Goal: Information Seeking & Learning: Learn about a topic

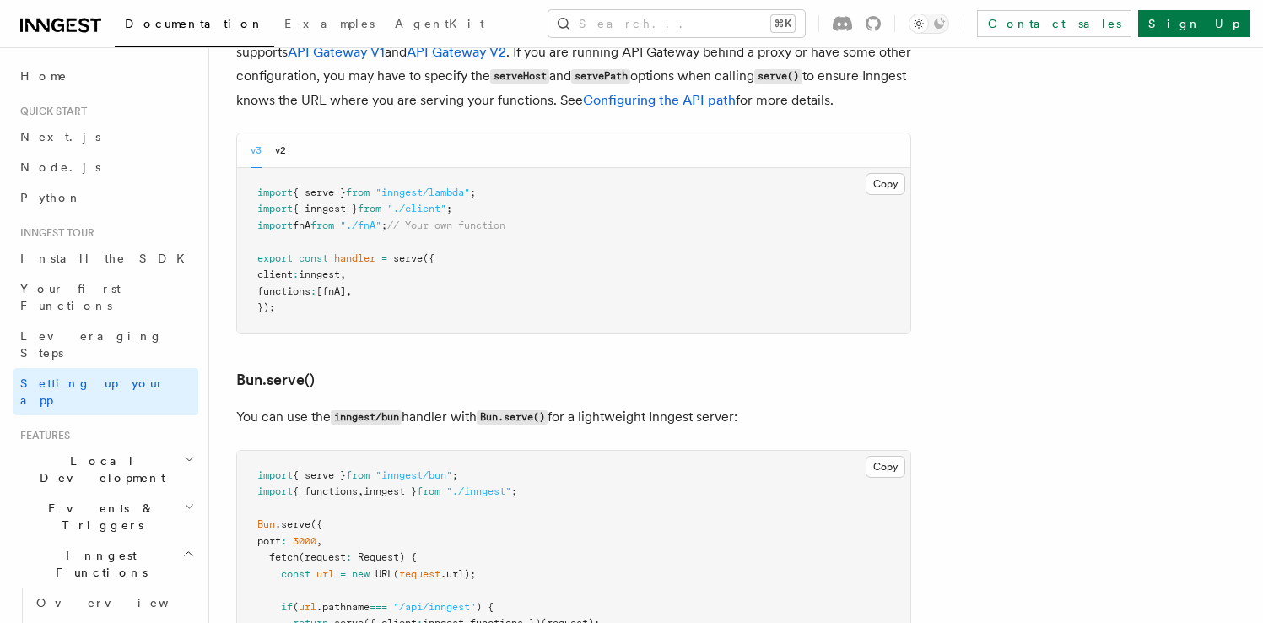
scroll to position [49, 0]
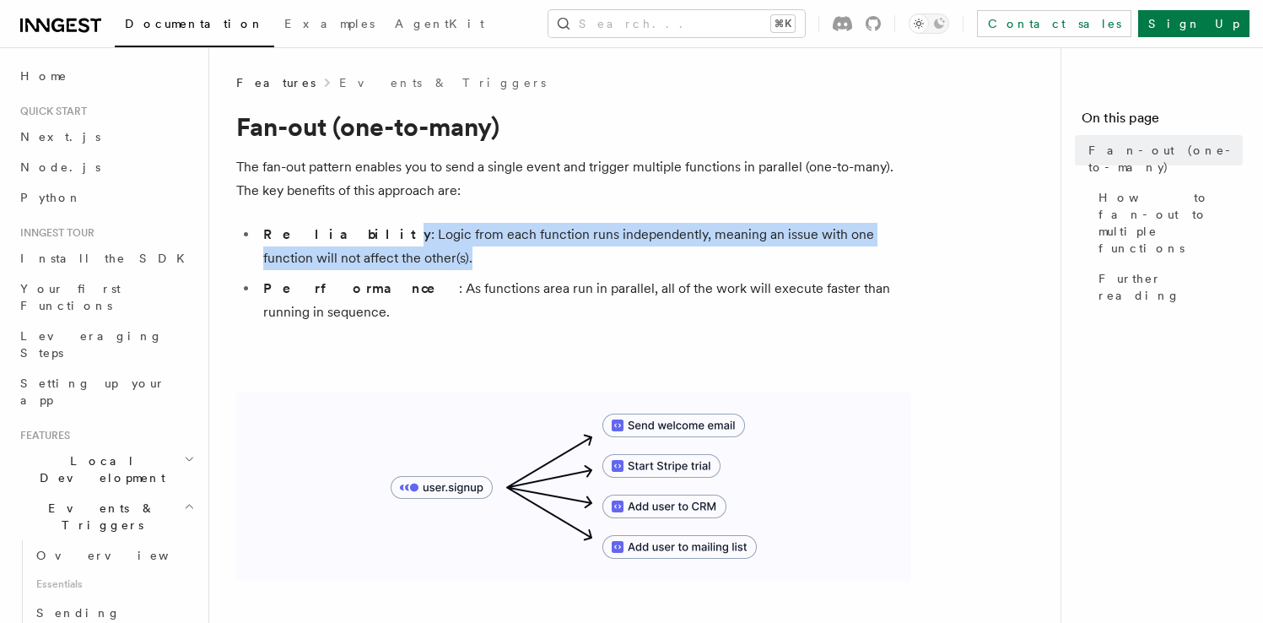
drag, startPoint x: 317, startPoint y: 229, endPoint x: 624, endPoint y: 256, distance: 308.3
click at [624, 256] on li "Reliability : Logic from each function runs independently, meaning an issue wit…" at bounding box center [584, 246] width 653 height 47
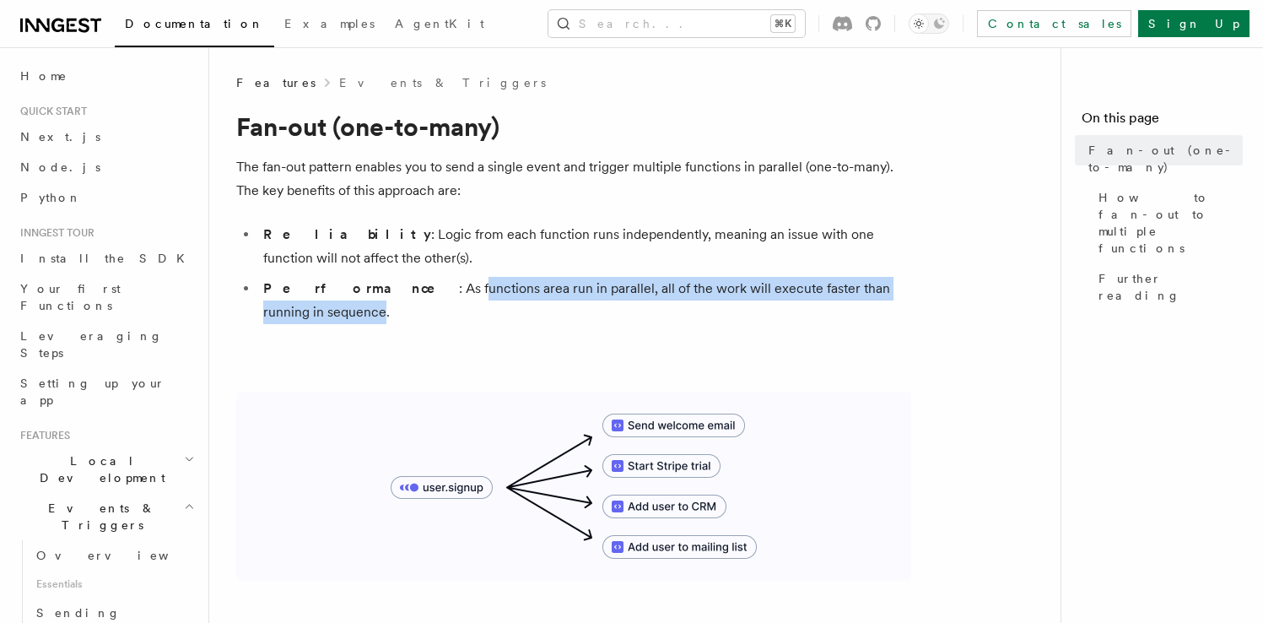
drag, startPoint x: 412, startPoint y: 290, endPoint x: 893, endPoint y: 285, distance: 481.7
click at [893, 285] on li "Performance : As functions area run in parallel, all of the work will execute f…" at bounding box center [584, 300] width 653 height 47
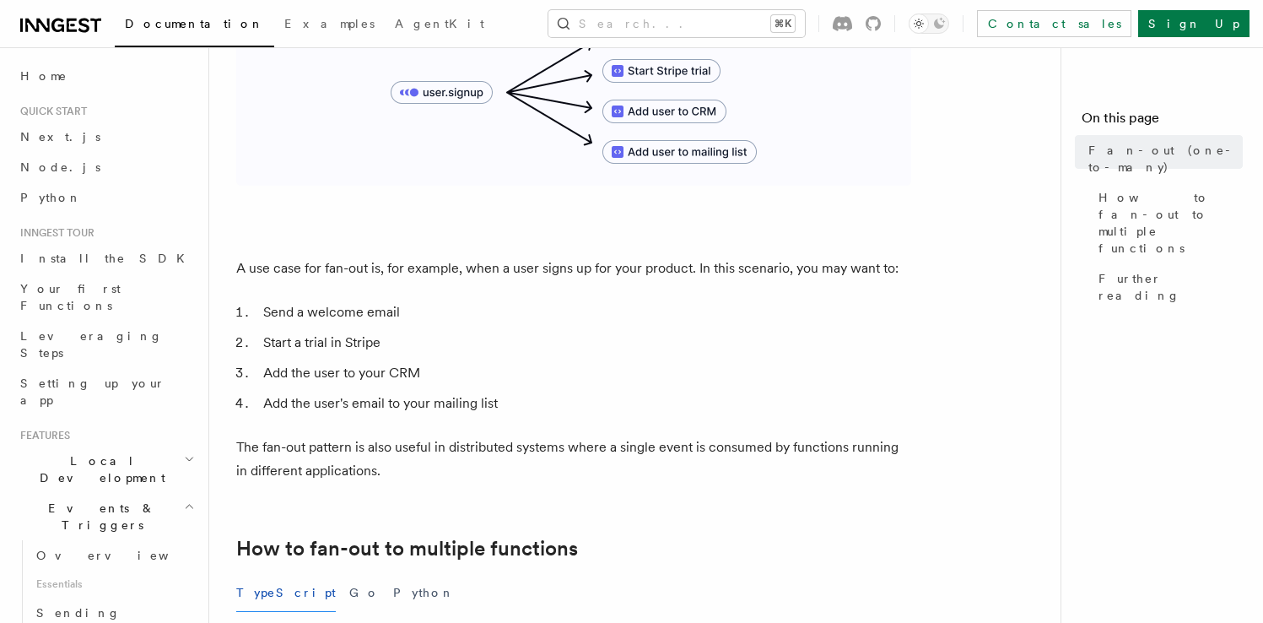
scroll to position [412, 0]
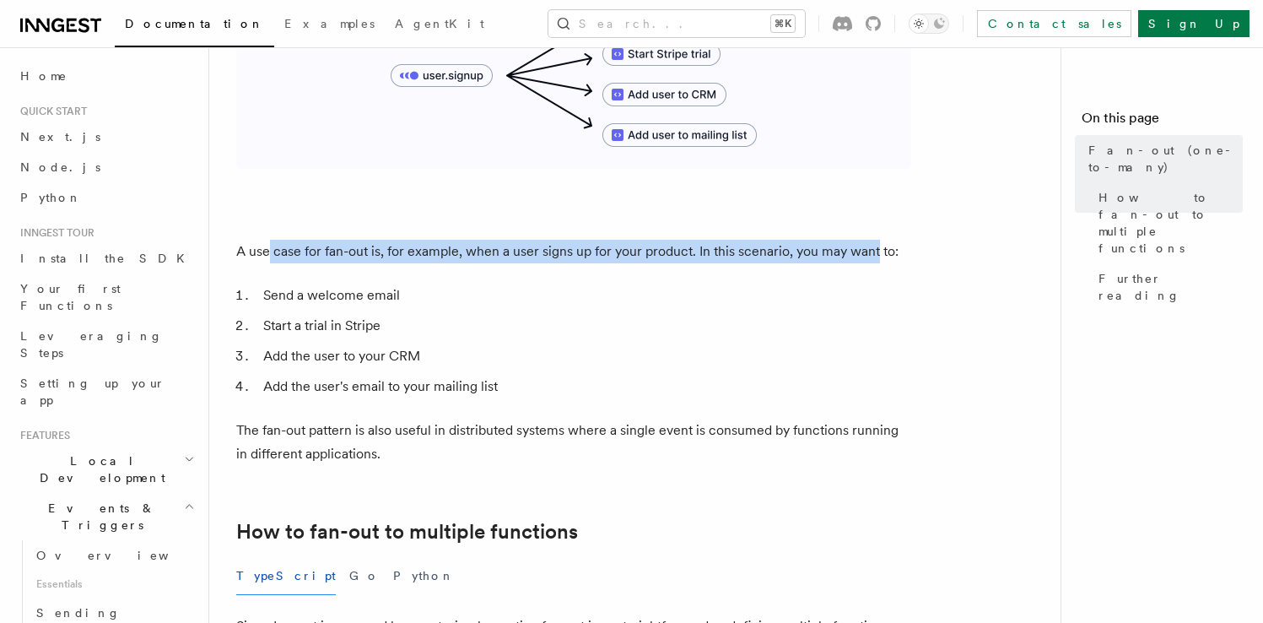
drag, startPoint x: 271, startPoint y: 235, endPoint x: 872, endPoint y: 227, distance: 601.5
click at [872, 240] on p "A use case for fan-out is, for example, when a user signs up for your product. …" at bounding box center [573, 252] width 675 height 24
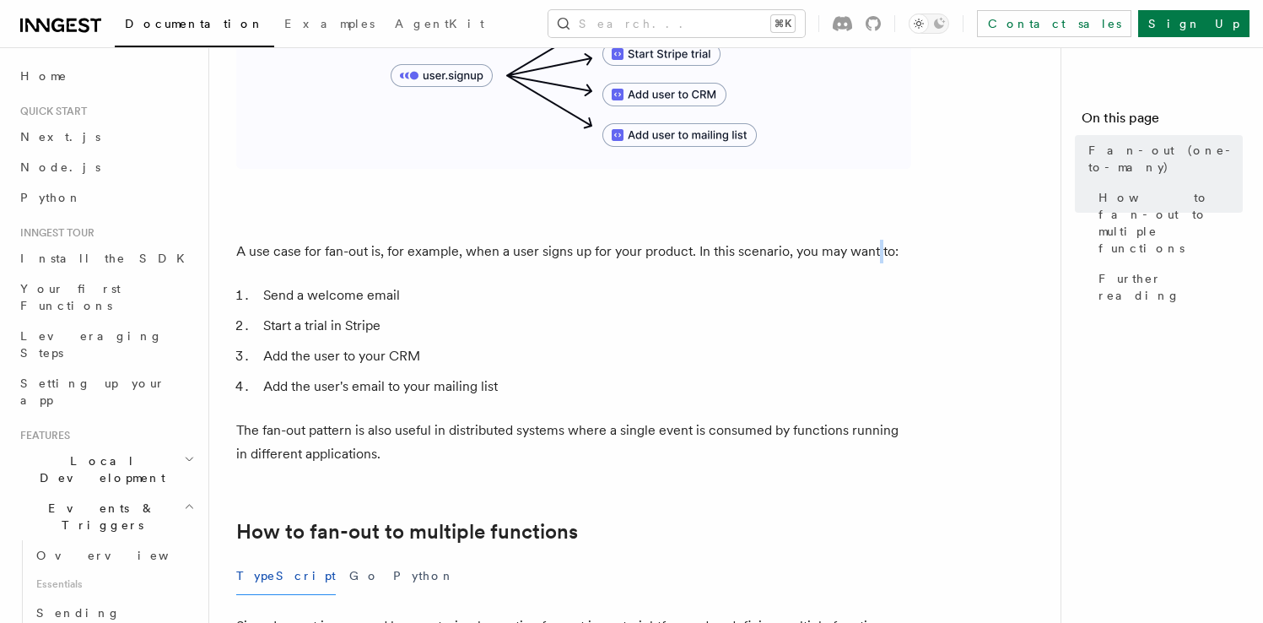
click at [872, 240] on p "A use case for fan-out is, for example, when a user signs up for your product. …" at bounding box center [573, 252] width 675 height 24
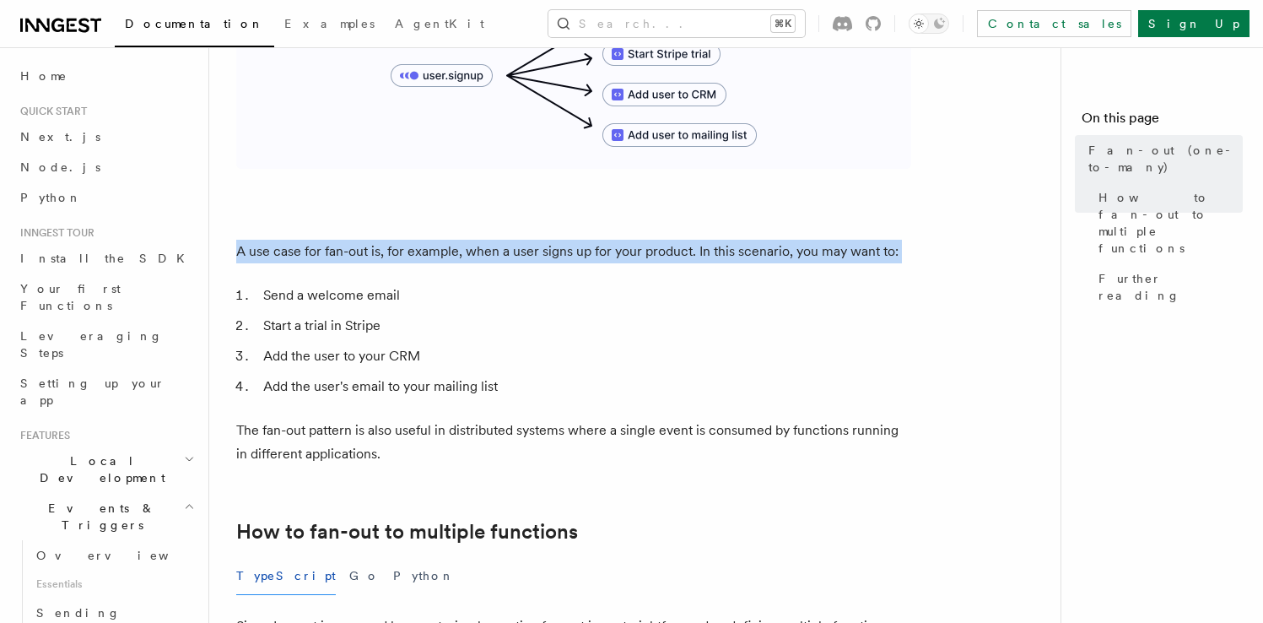
click at [872, 240] on p "A use case for fan-out is, for example, when a user signs up for your product. …" at bounding box center [573, 252] width 675 height 24
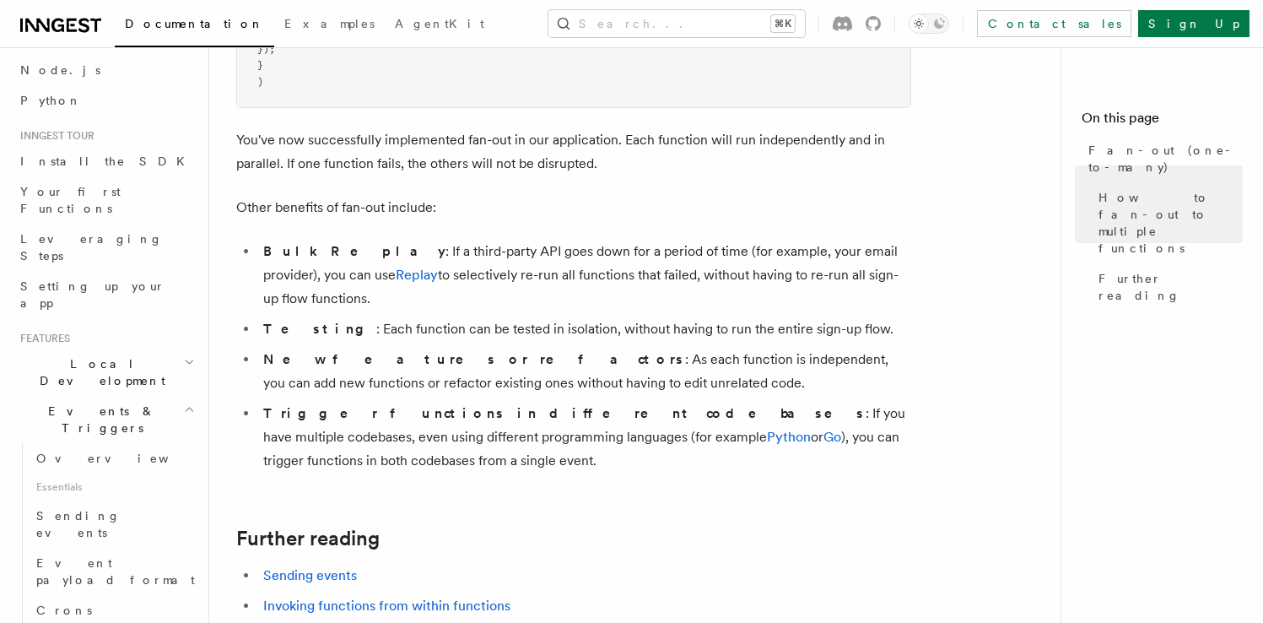
scroll to position [92, 0]
